Goal: Task Accomplishment & Management: Use online tool/utility

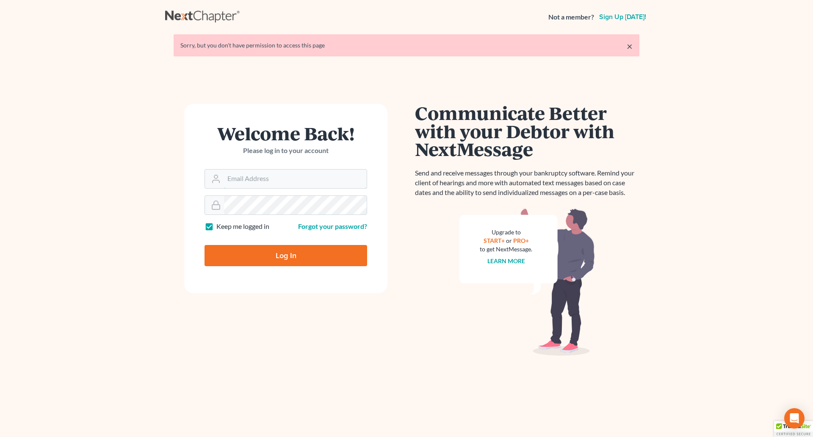
type input "[EMAIL_ADDRESS][DOMAIN_NAME]"
click at [275, 256] on input "Log In" at bounding box center [286, 255] width 163 height 21
type input "Thinking..."
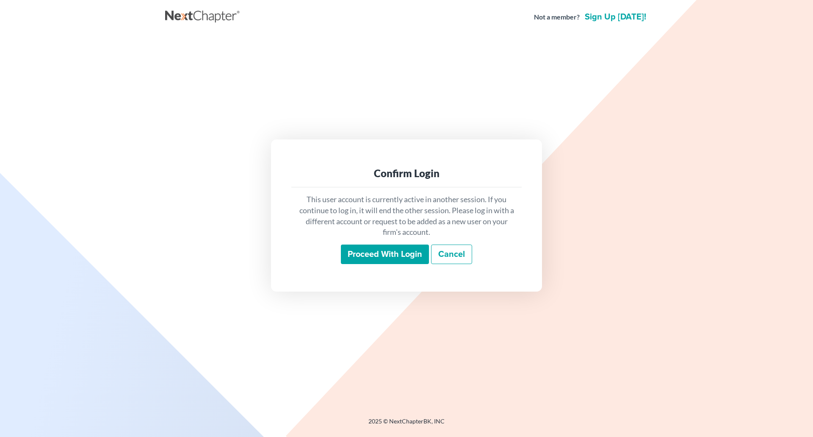
click at [384, 255] on input "Proceed with login" at bounding box center [385, 253] width 88 height 19
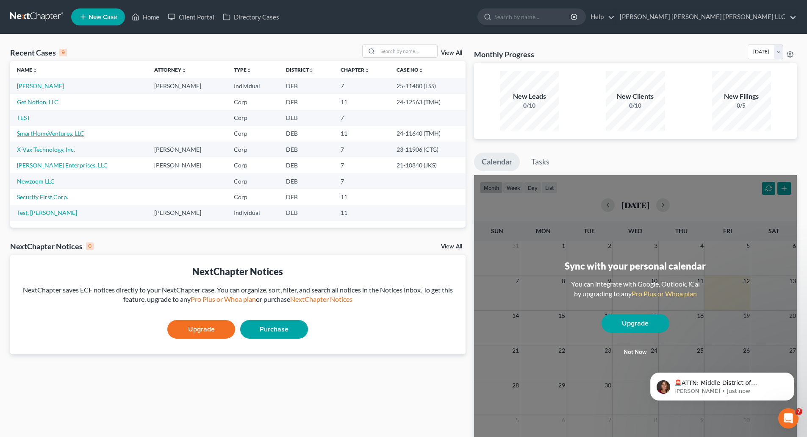
click at [31, 132] on link "SmartHomeVentures, LLC" at bounding box center [50, 133] width 67 height 7
select select "4"
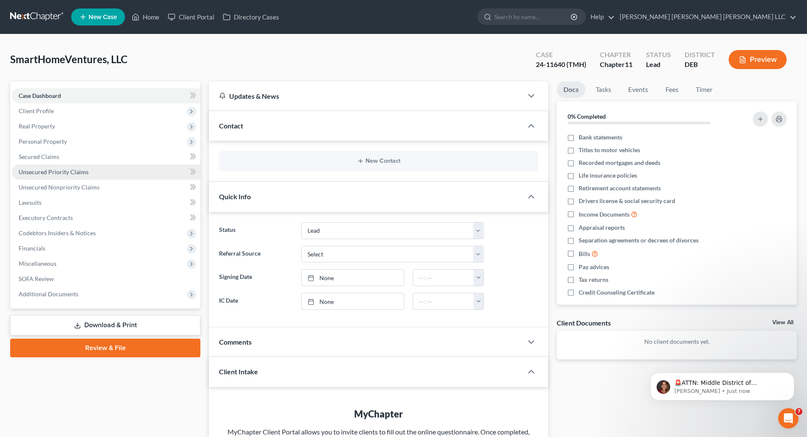
click at [55, 168] on span "Unsecured Priority Claims" at bounding box center [54, 171] width 70 height 7
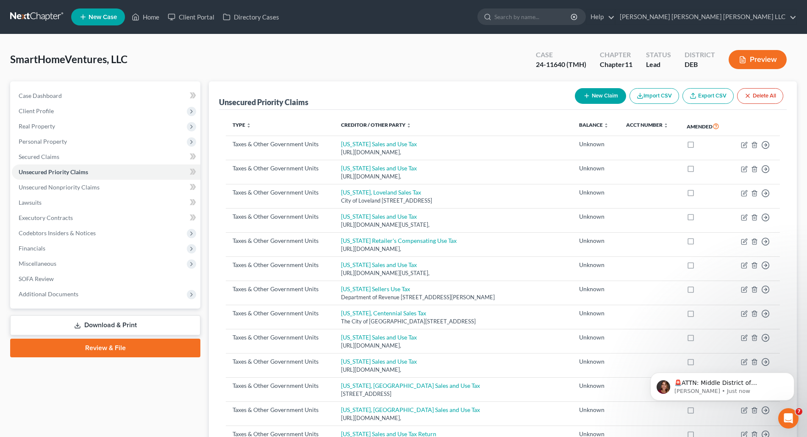
click at [657, 97] on button "Import CSV" at bounding box center [655, 96] width 50 height 16
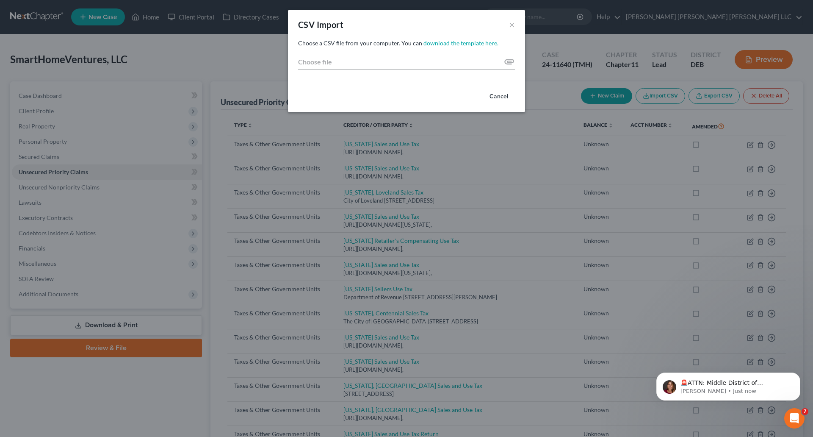
click at [456, 42] on link "download the template here." at bounding box center [461, 42] width 75 height 7
click at [513, 25] on button "×" at bounding box center [512, 24] width 6 height 10
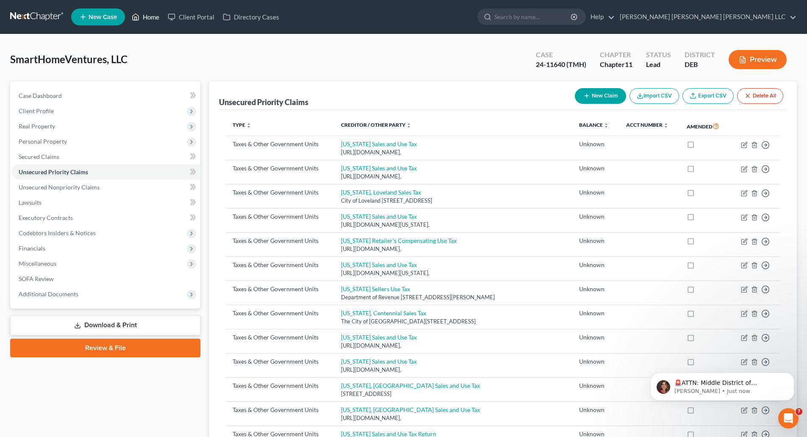
click at [147, 17] on link "Home" at bounding box center [146, 16] width 36 height 15
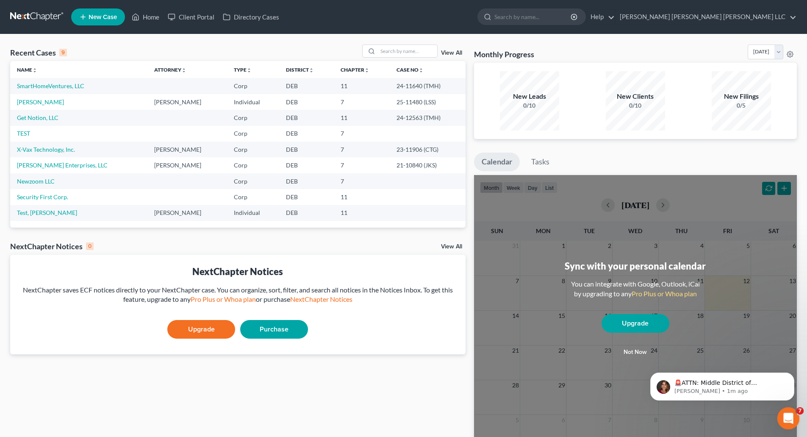
click at [787, 419] on icon "Open Intercom Messenger" at bounding box center [787, 417] width 14 height 14
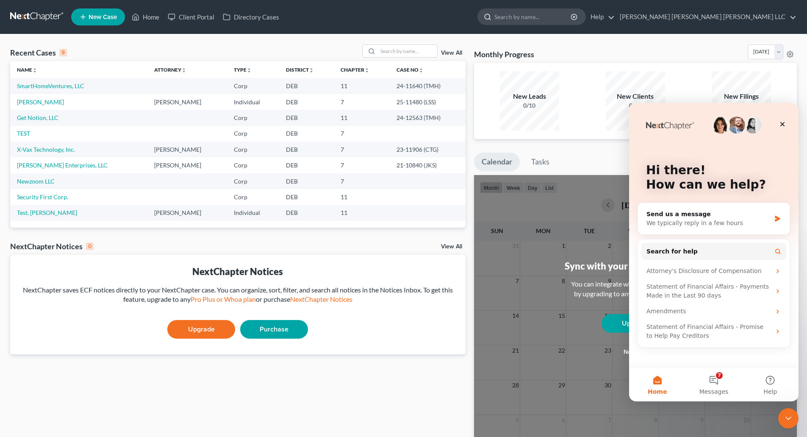
click at [572, 17] on input "search" at bounding box center [533, 17] width 78 height 16
type input "creditor template"
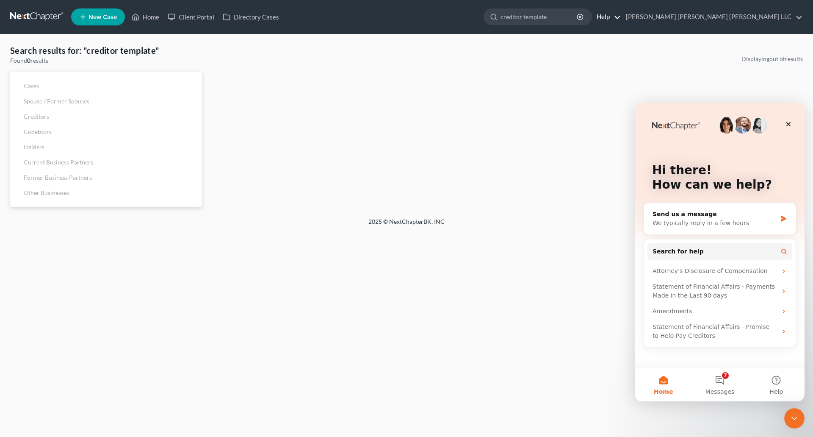
click at [621, 17] on link "Help" at bounding box center [607, 16] width 28 height 15
click at [621, 35] on link "Help Center" at bounding box center [587, 35] width 67 height 14
click at [154, 15] on link "Home" at bounding box center [146, 16] width 36 height 15
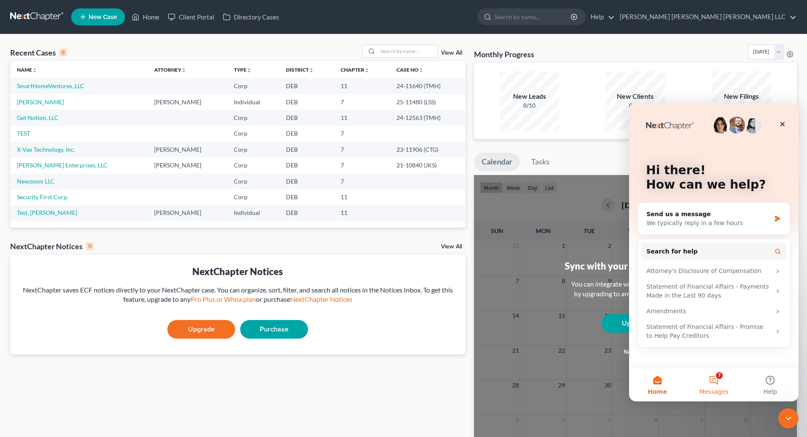
click at [713, 384] on button "7 Messages" at bounding box center [713, 384] width 56 height 34
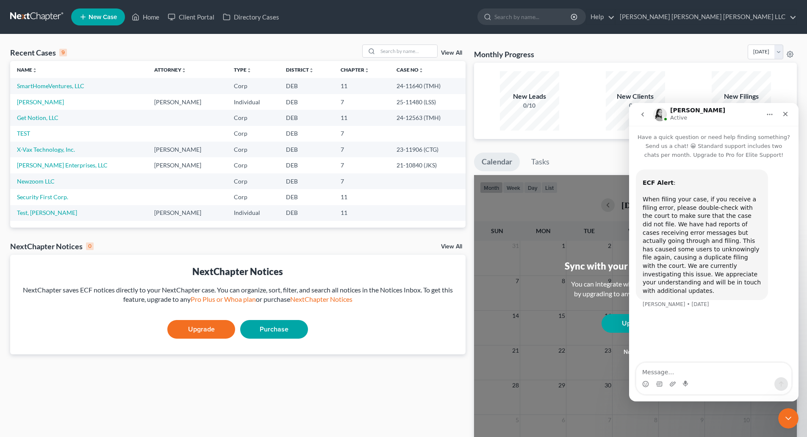
click at [642, 116] on icon "go back" at bounding box center [642, 114] width 7 height 7
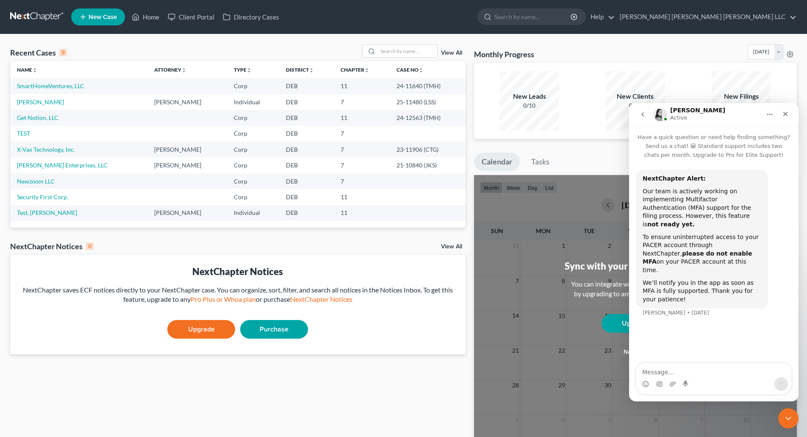
click at [641, 113] on icon "go back" at bounding box center [642, 114] width 7 height 7
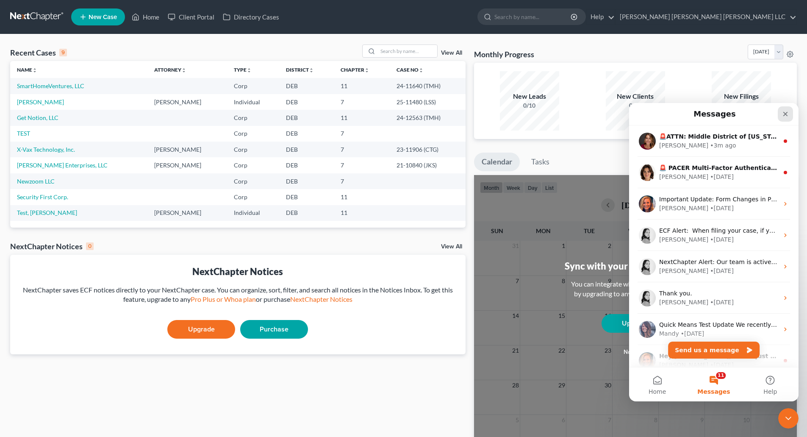
click at [784, 115] on icon "Close" at bounding box center [785, 114] width 5 height 5
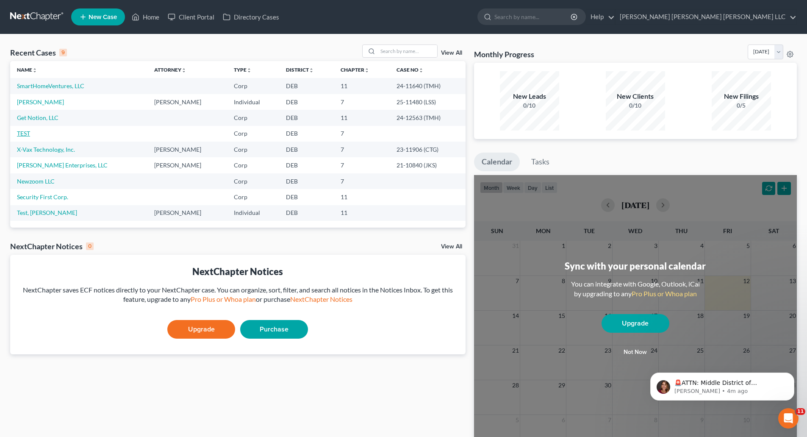
click at [25, 131] on link "TEST" at bounding box center [23, 133] width 13 height 7
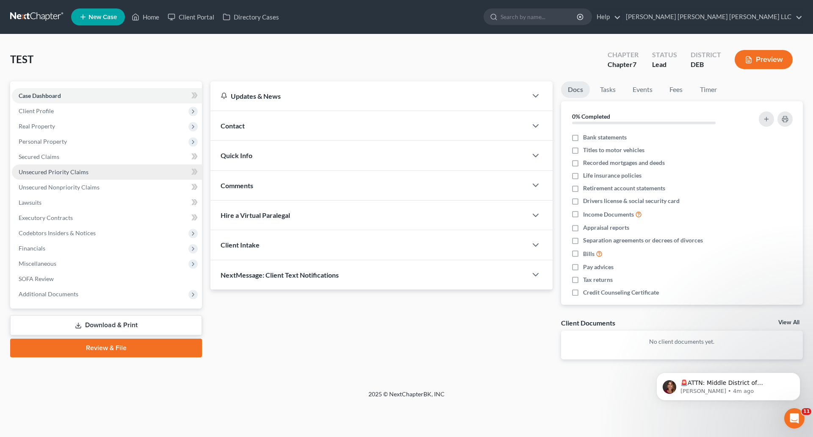
click at [41, 170] on span "Unsecured Priority Claims" at bounding box center [54, 171] width 70 height 7
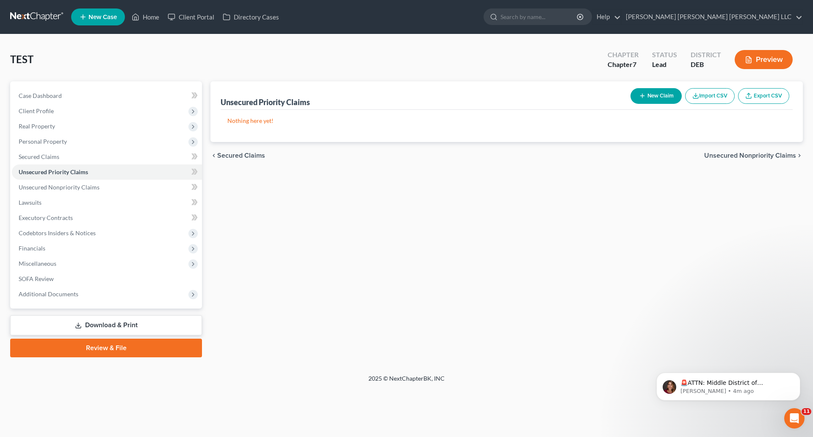
click at [713, 96] on button "Import CSV" at bounding box center [710, 96] width 50 height 16
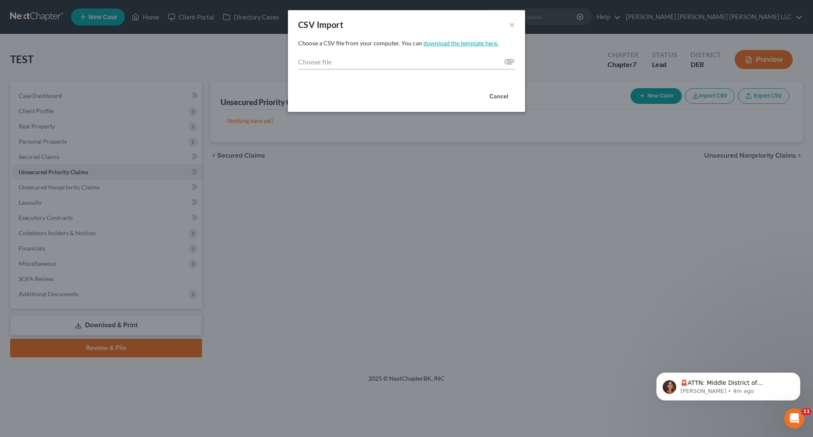
click at [441, 44] on link "download the template here." at bounding box center [461, 42] width 75 height 7
click at [507, 22] on div "CSV Import ×" at bounding box center [406, 24] width 237 height 29
click at [513, 24] on button "×" at bounding box center [512, 24] width 6 height 10
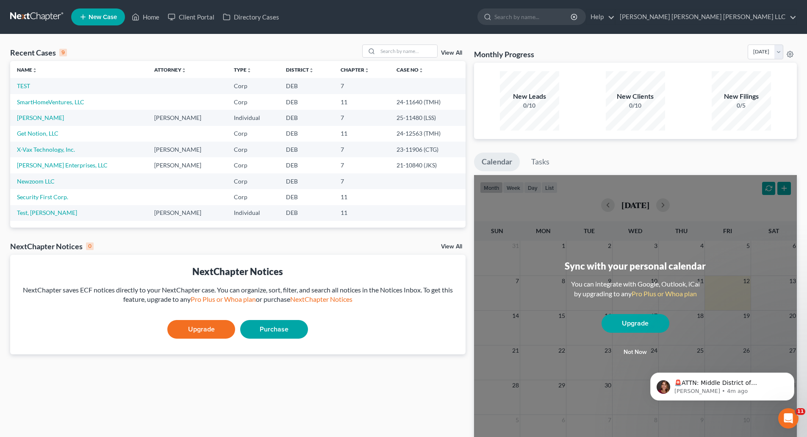
click at [454, 245] on link "View All" at bounding box center [451, 247] width 21 height 6
click at [615, 15] on link "Help" at bounding box center [600, 16] width 28 height 15
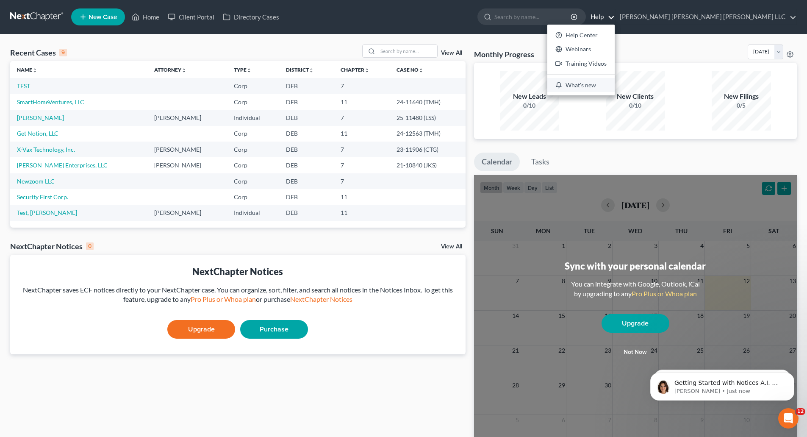
click at [615, 84] on link "What's new" at bounding box center [580, 85] width 67 height 14
click at [615, 17] on link "Help" at bounding box center [600, 16] width 28 height 15
click at [615, 33] on link "Help Center" at bounding box center [580, 35] width 67 height 14
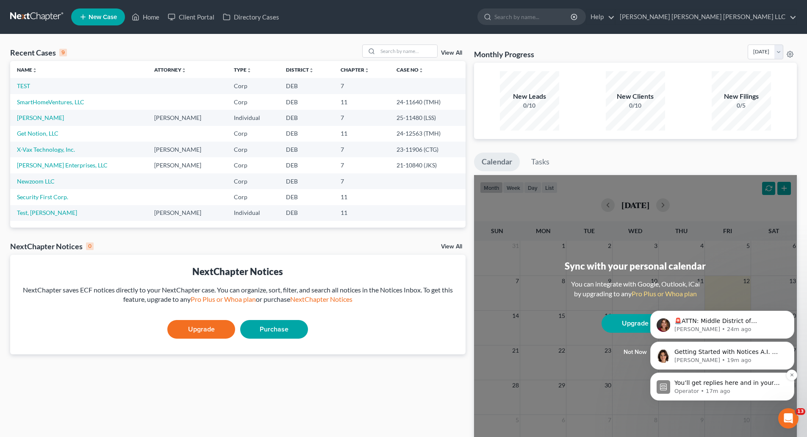
click at [743, 381] on p "You’ll get replies here and in your email: ✉️ hcoleman@sha-llc.com Our usual re…" at bounding box center [728, 383] width 109 height 8
